Goal: Task Accomplishment & Management: Manage account settings

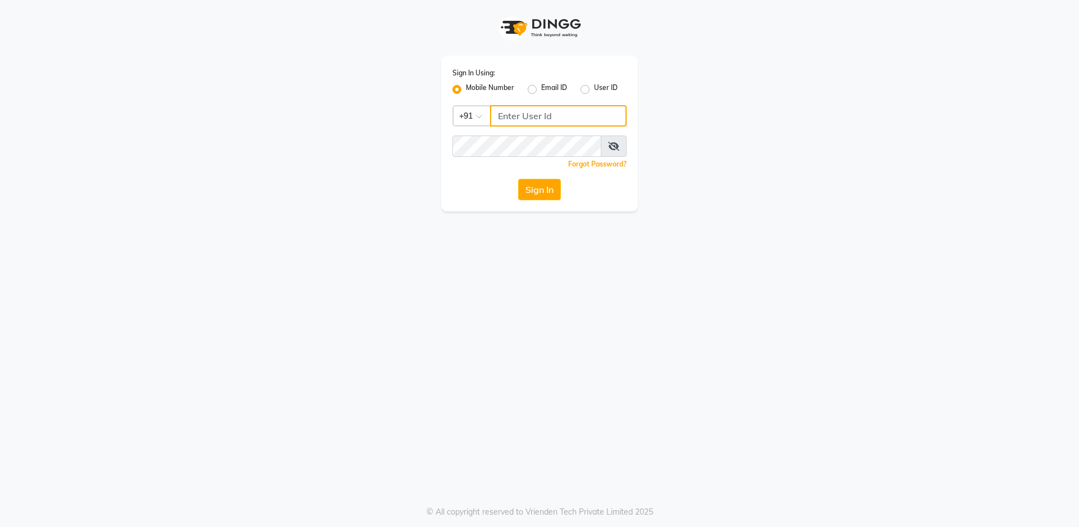
type input "8542888882"
click at [594, 90] on label "User ID" at bounding box center [606, 89] width 24 height 13
click at [594, 90] on input "User ID" at bounding box center [597, 86] width 7 height 7
radio input "true"
radio input "false"
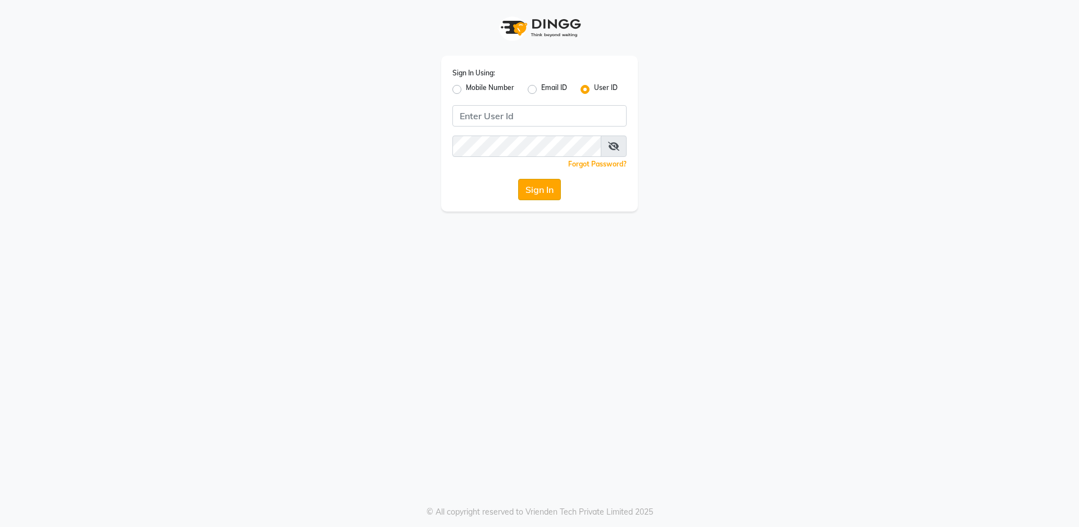
click at [541, 187] on button "Sign In" at bounding box center [539, 189] width 43 height 21
type input "salon82"
click at [534, 183] on button "Sign In" at bounding box center [539, 189] width 43 height 21
